Goal: Find specific page/section: Find specific page/section

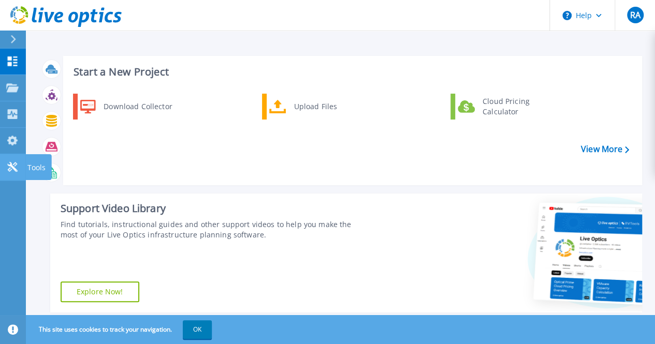
click at [9, 166] on icon at bounding box center [12, 167] width 10 height 10
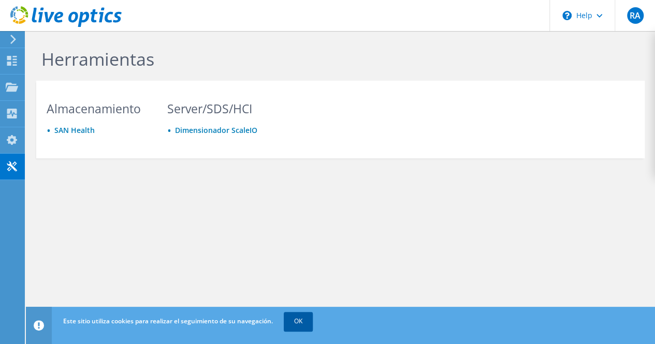
click at [303, 323] on link "OK" at bounding box center [298, 321] width 29 height 19
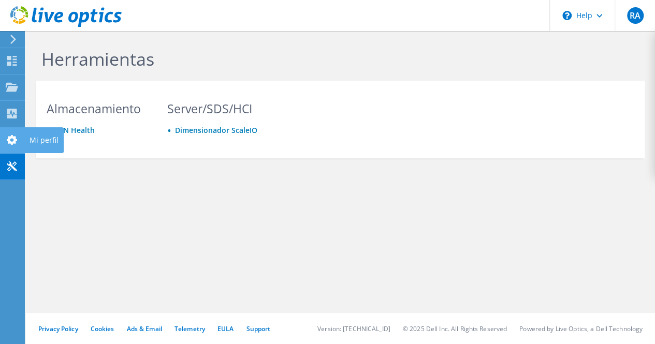
click at [11, 142] on use at bounding box center [12, 140] width 10 height 10
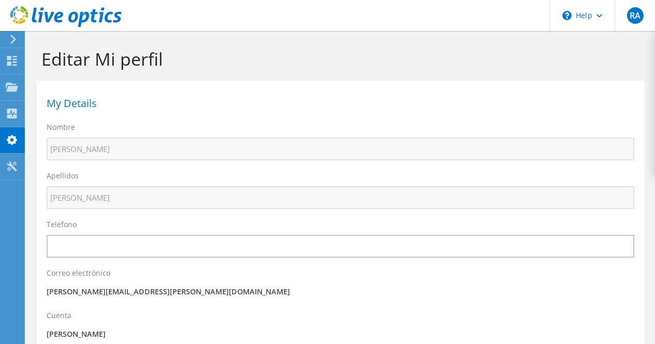
select select "48"
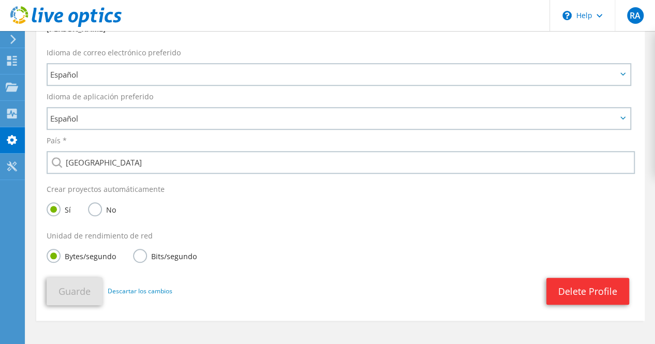
scroll to position [310, 0]
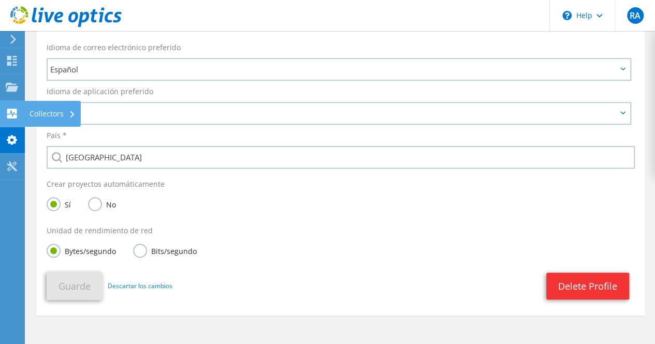
click at [14, 111] on use at bounding box center [12, 114] width 10 height 10
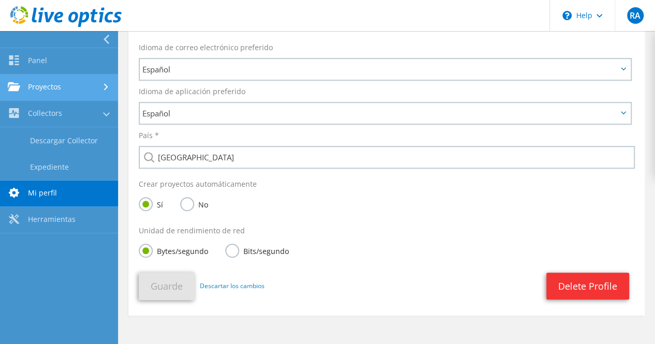
click at [56, 88] on link "Proyectos" at bounding box center [59, 88] width 118 height 26
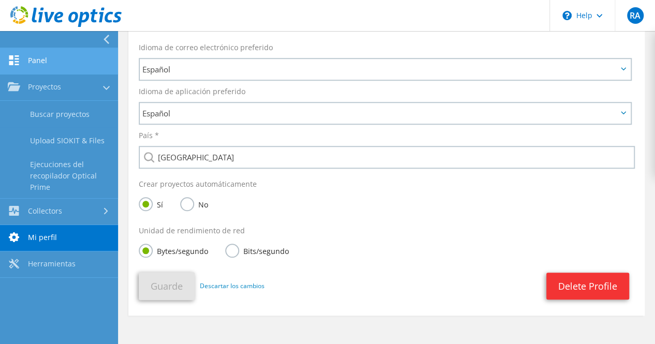
click at [44, 63] on link "Panel" at bounding box center [59, 61] width 118 height 26
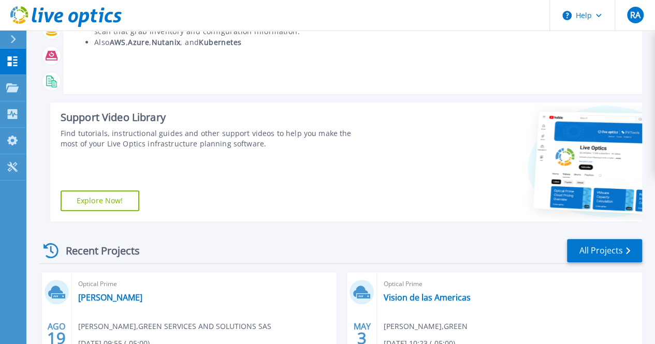
scroll to position [213, 0]
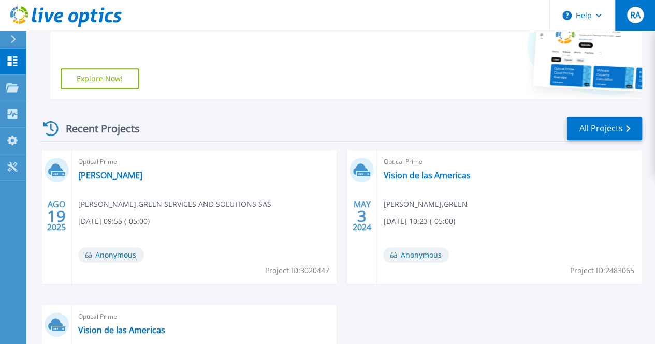
click at [634, 18] on span "RA" at bounding box center [634, 15] width 10 height 8
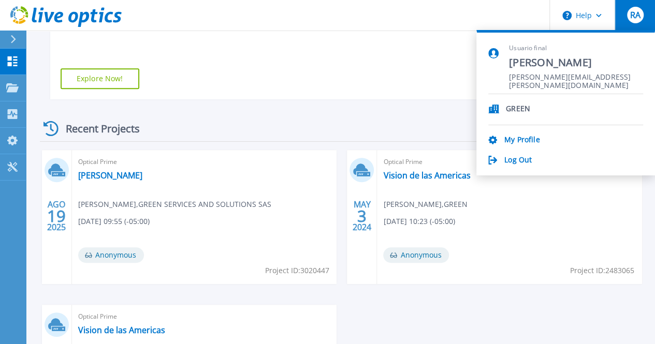
click at [274, 75] on div "Support Video Library Find tutorials, instructional guides and other support vi…" at bounding box center [209, 39] width 318 height 119
